Goal: Find specific page/section: Find specific page/section

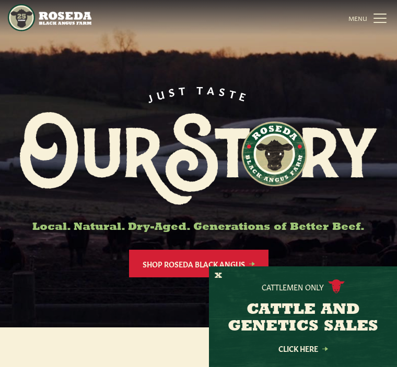
click at [215, 275] on button "X" at bounding box center [218, 276] width 7 height 11
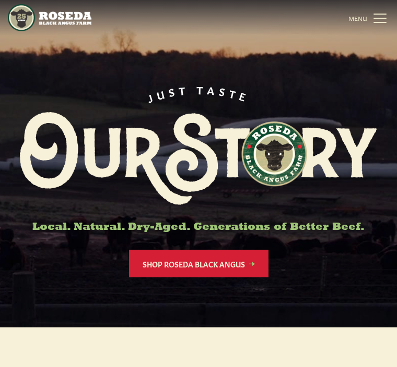
click at [379, 20] on link "MENU CLOSE" at bounding box center [368, 17] width 41 height 21
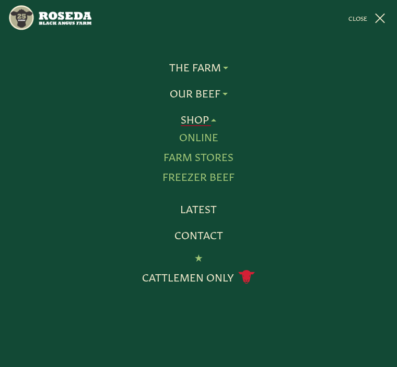
click at [228, 155] on link "Farm Stores" at bounding box center [198, 157] width 70 height 14
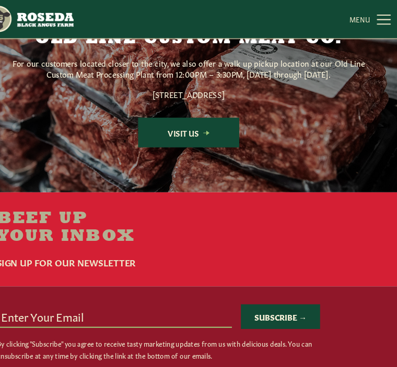
scroll to position [1623, 0]
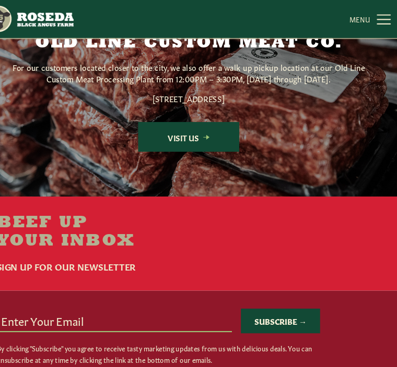
click at [180, 126] on link "Visit Us" at bounding box center [198, 128] width 94 height 28
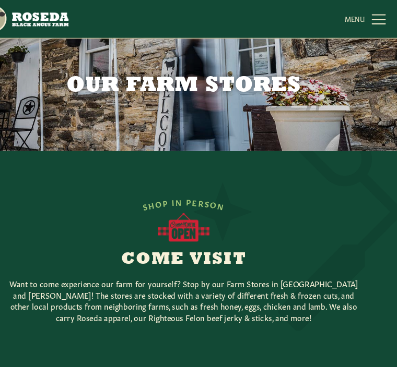
scroll to position [0, 0]
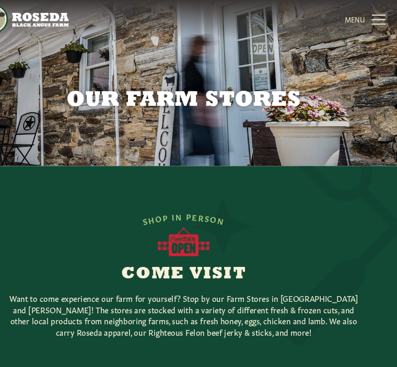
click at [351, 21] on link "MENU CLOSE" at bounding box center [368, 17] width 41 height 21
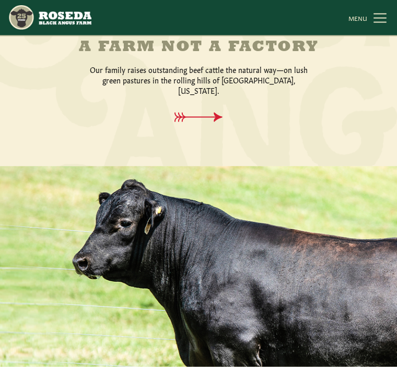
scroll to position [365, 0]
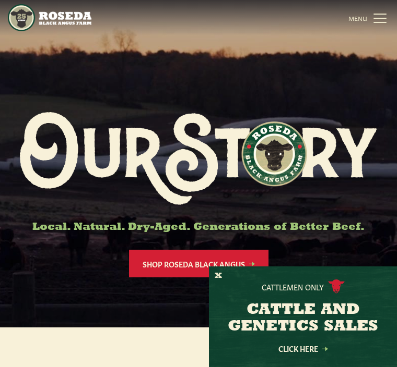
click at [230, 277] on div "Cattlemen Only CATTLE AND GENETICS SALES Click Here" at bounding box center [303, 317] width 188 height 101
click at [220, 274] on button "X" at bounding box center [218, 276] width 7 height 11
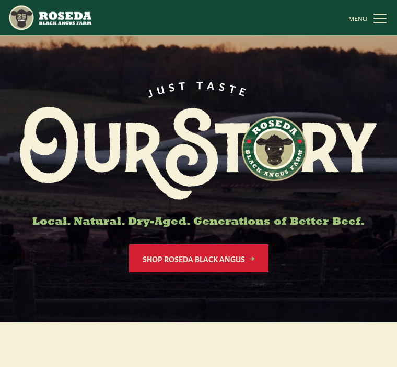
scroll to position [7, 0]
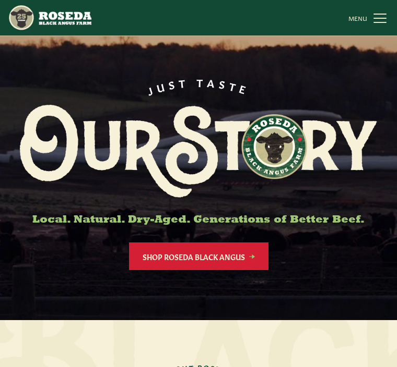
click at [384, 21] on link "MENU CLOSE" at bounding box center [368, 17] width 41 height 21
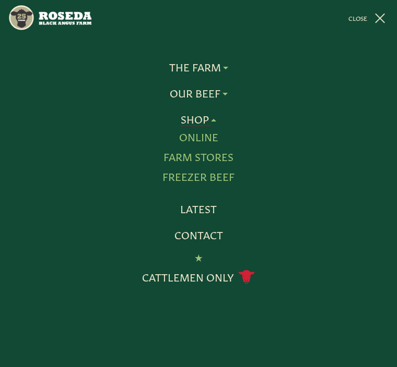
click at [220, 159] on link "Farm Stores" at bounding box center [198, 157] width 70 height 14
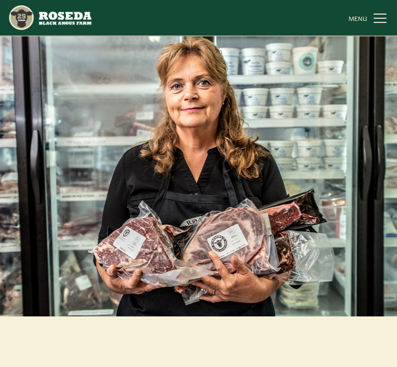
scroll to position [337, 0]
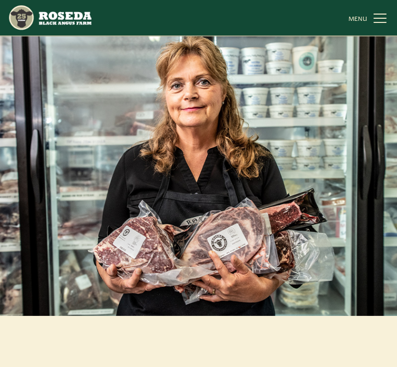
click at [388, 20] on link "MENU CLOSE" at bounding box center [368, 17] width 41 height 21
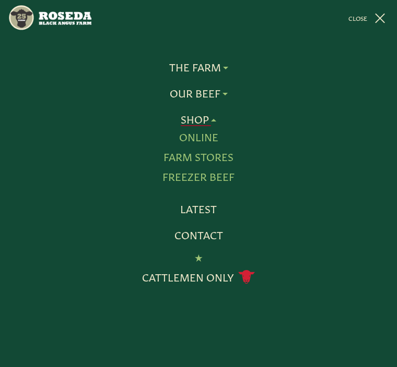
click at [229, 157] on link "Farm Stores" at bounding box center [198, 157] width 70 height 14
click at [217, 130] on link "Online" at bounding box center [198, 137] width 39 height 14
